Goal: Information Seeking & Learning: Understand process/instructions

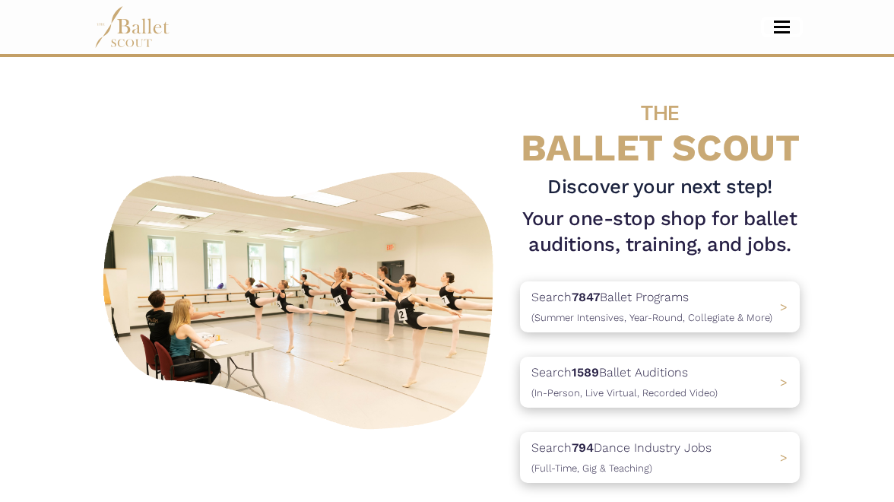
click at [785, 30] on button "Toggle navigation" at bounding box center [782, 27] width 36 height 14
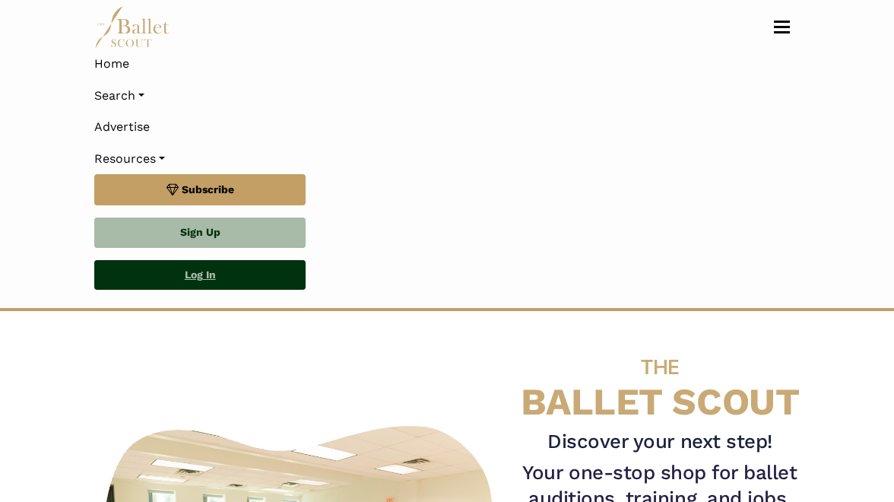
click at [209, 277] on link "Log In" at bounding box center [199, 275] width 211 height 30
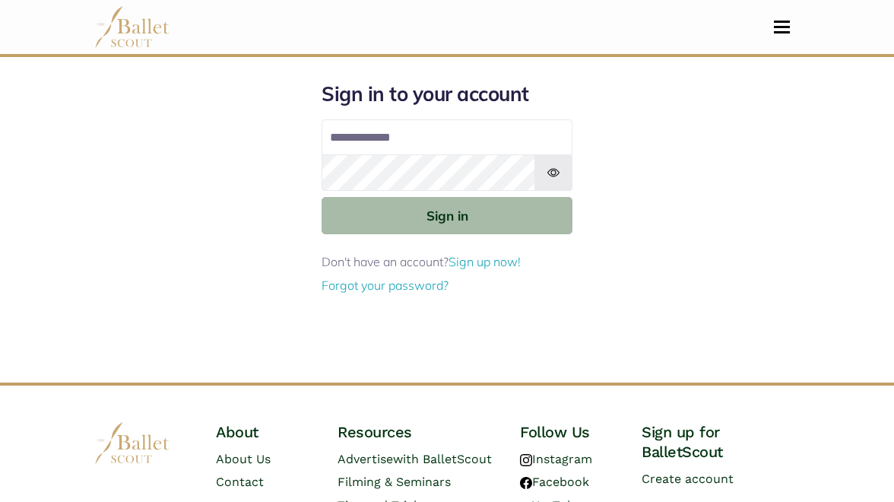
type input "**********"
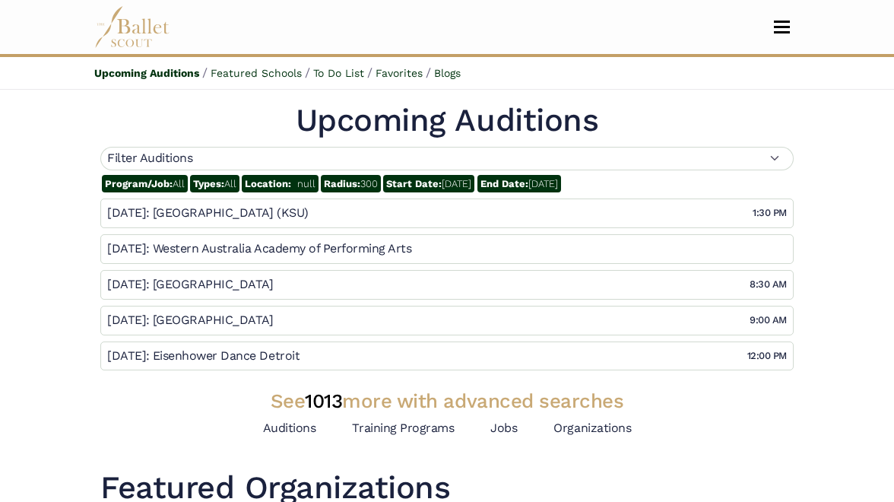
click at [127, 33] on img at bounding box center [132, 27] width 76 height 42
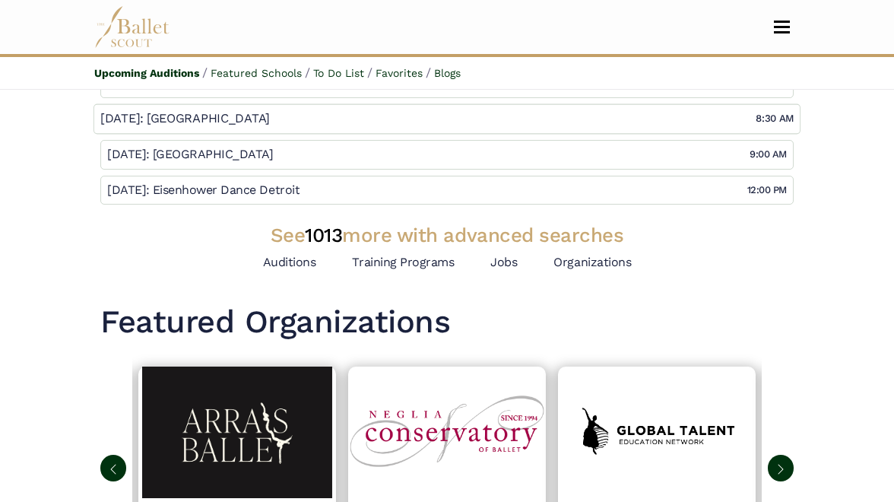
scroll to position [252, 0]
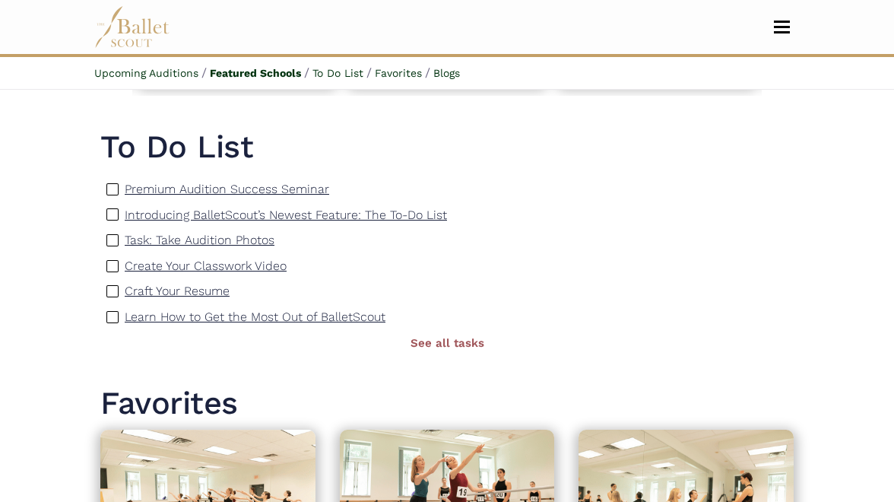
scroll to position [654, 0]
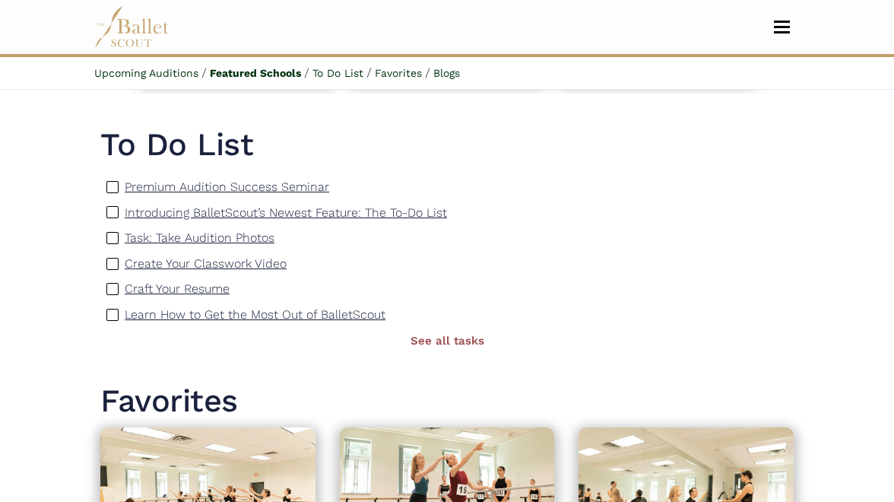
click at [183, 268] on p "Create Your Classwork Video" at bounding box center [206, 263] width 162 height 14
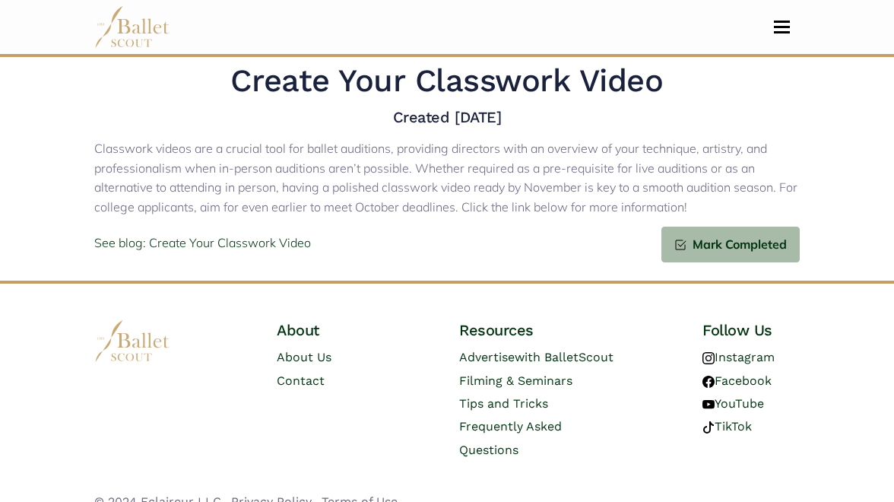
scroll to position [70, 0]
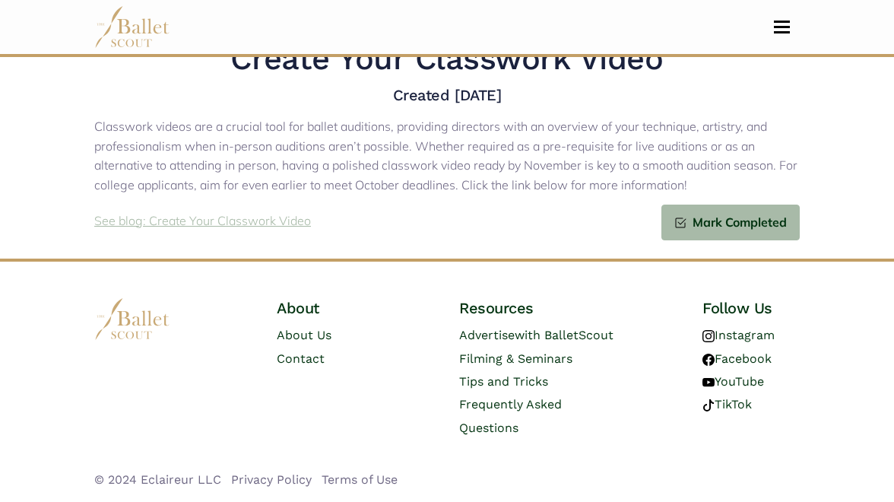
click at [258, 225] on p "See blog: Create Your Classwork Video" at bounding box center [202, 221] width 217 height 20
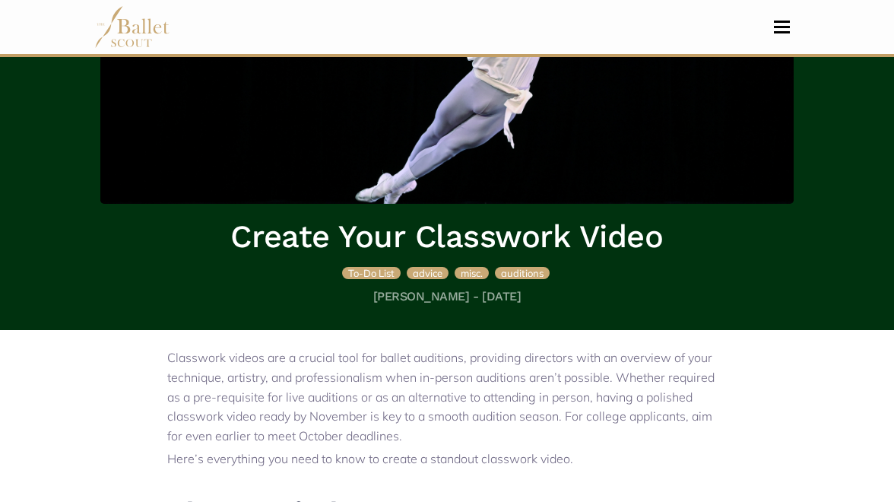
scroll to position [128, 0]
